Goal: Task Accomplishment & Management: Use online tool/utility

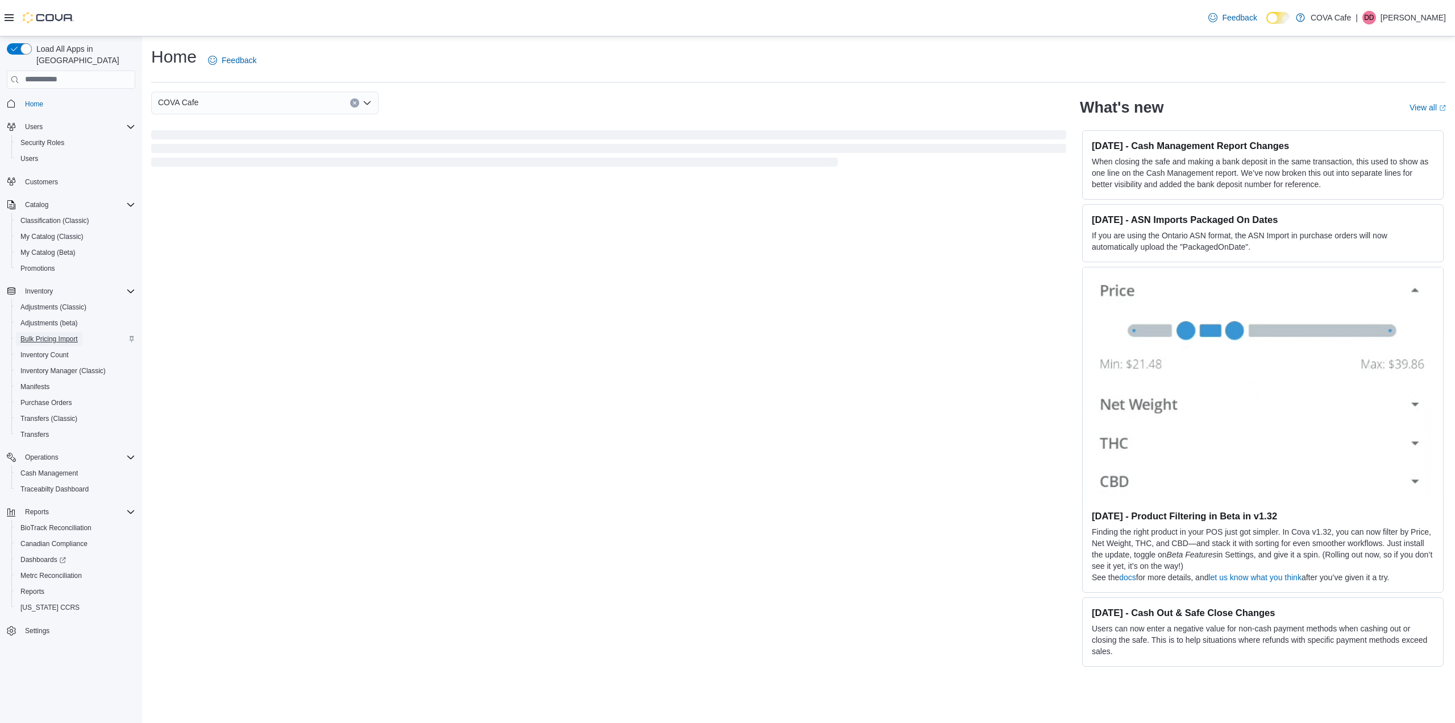
click at [39, 334] on span "Bulk Pricing Import" at bounding box center [48, 338] width 57 height 9
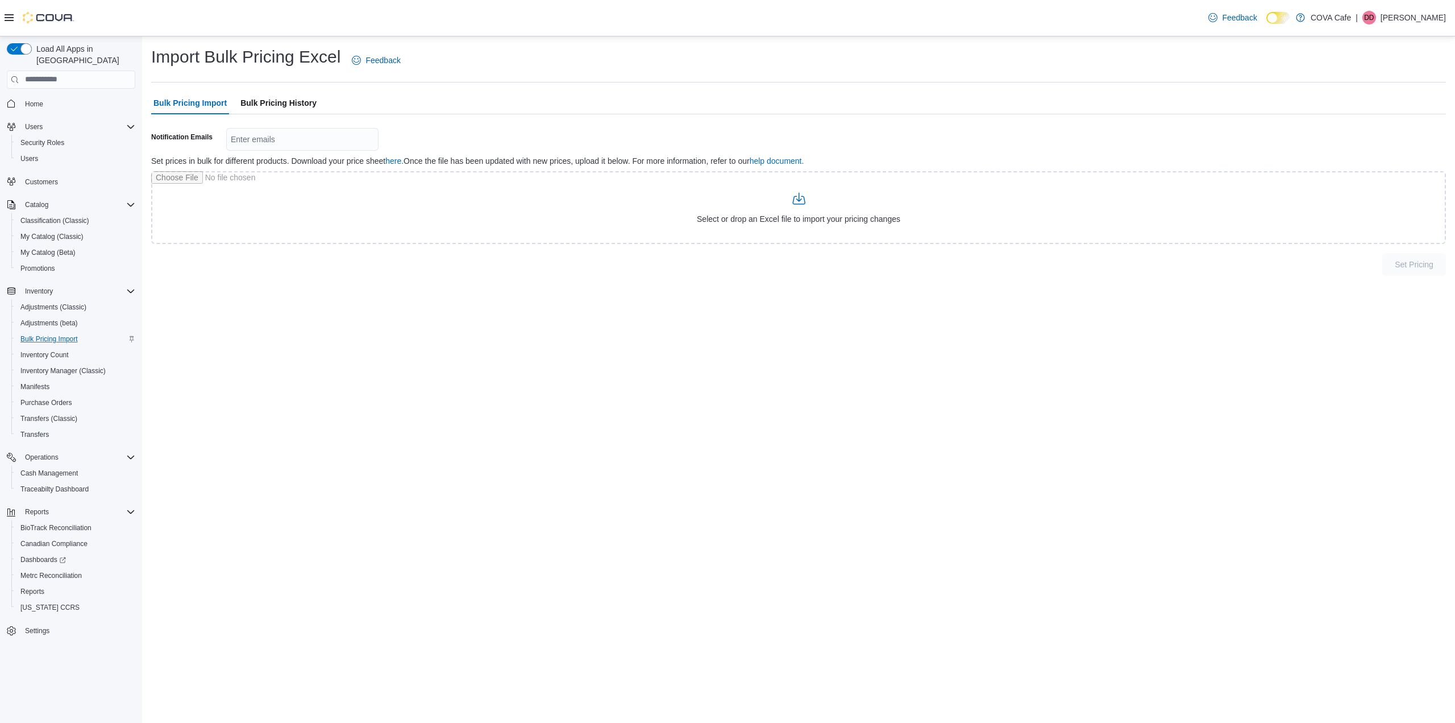
click at [267, 103] on span "Bulk Pricing History" at bounding box center [278, 103] width 76 height 23
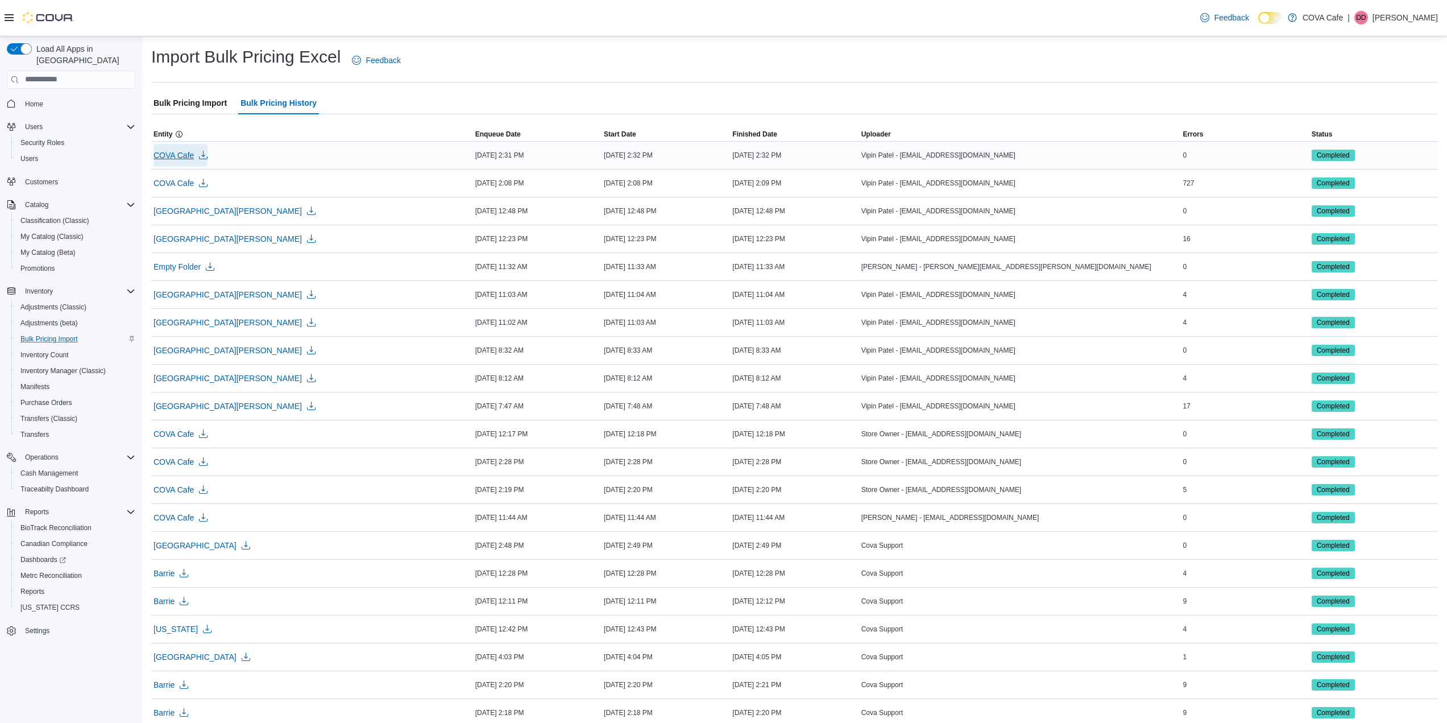
click at [172, 155] on span "COVA Cafe" at bounding box center [173, 155] width 40 height 11
